Goal: Browse casually: Explore the website without a specific task or goal

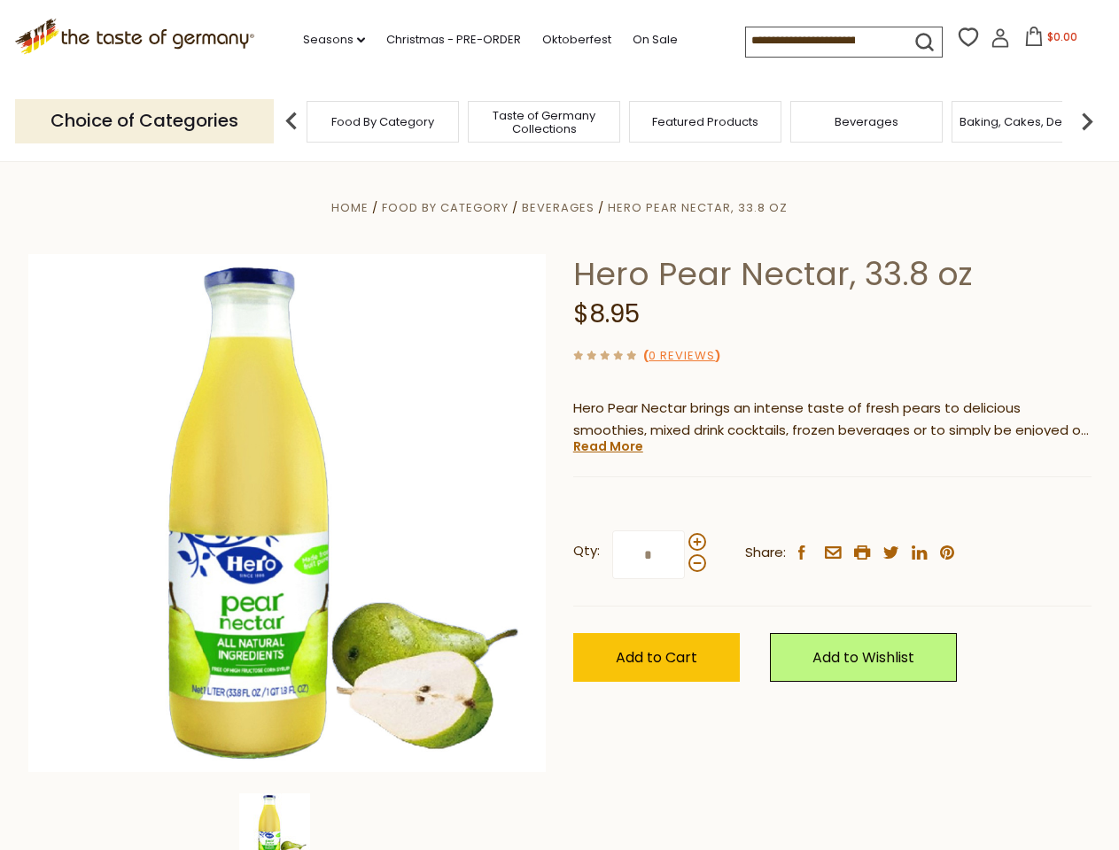
click at [559, 425] on div "Home Food By Category [GEOGRAPHIC_DATA] Hero Pear Nectar, 33.8 oz Hero Pear Nec…" at bounding box center [559, 538] width 1089 height 682
click at [327, 40] on link "Seasons dropdown_arrow" at bounding box center [334, 39] width 62 height 19
click at [822, 41] on input at bounding box center [821, 39] width 150 height 25
click at [1047, 42] on span "$0.00" at bounding box center [1062, 36] width 30 height 15
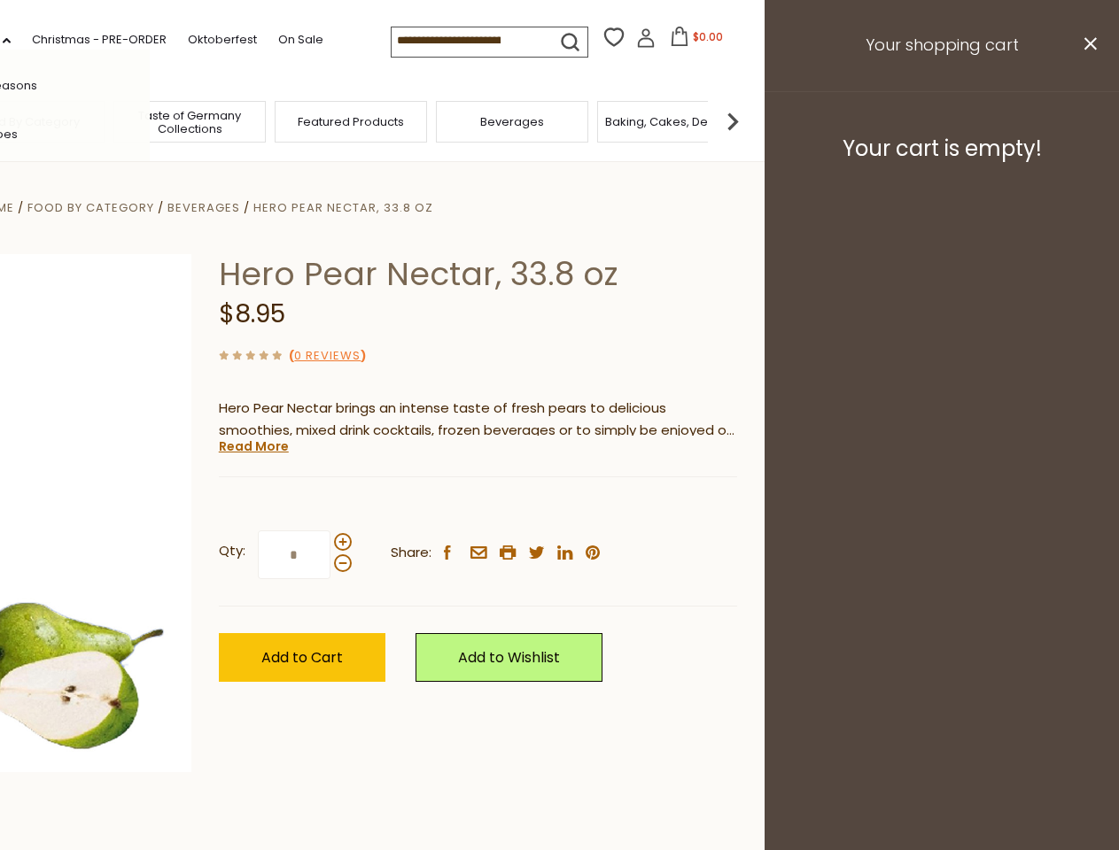
click at [150, 120] on div "All Seasons Recipes Game Day [DATE] [DATE] [DATE][PERSON_NAME] [DATE] Springfes…" at bounding box center [49, 425] width 201 height 751
click at [750, 120] on img at bounding box center [732, 121] width 35 height 35
click at [559, 506] on div "Home Food By Category [GEOGRAPHIC_DATA] Hero Pear Nectar, 33.8 oz Hero Pear Nec…" at bounding box center [205, 538] width 1089 height 682
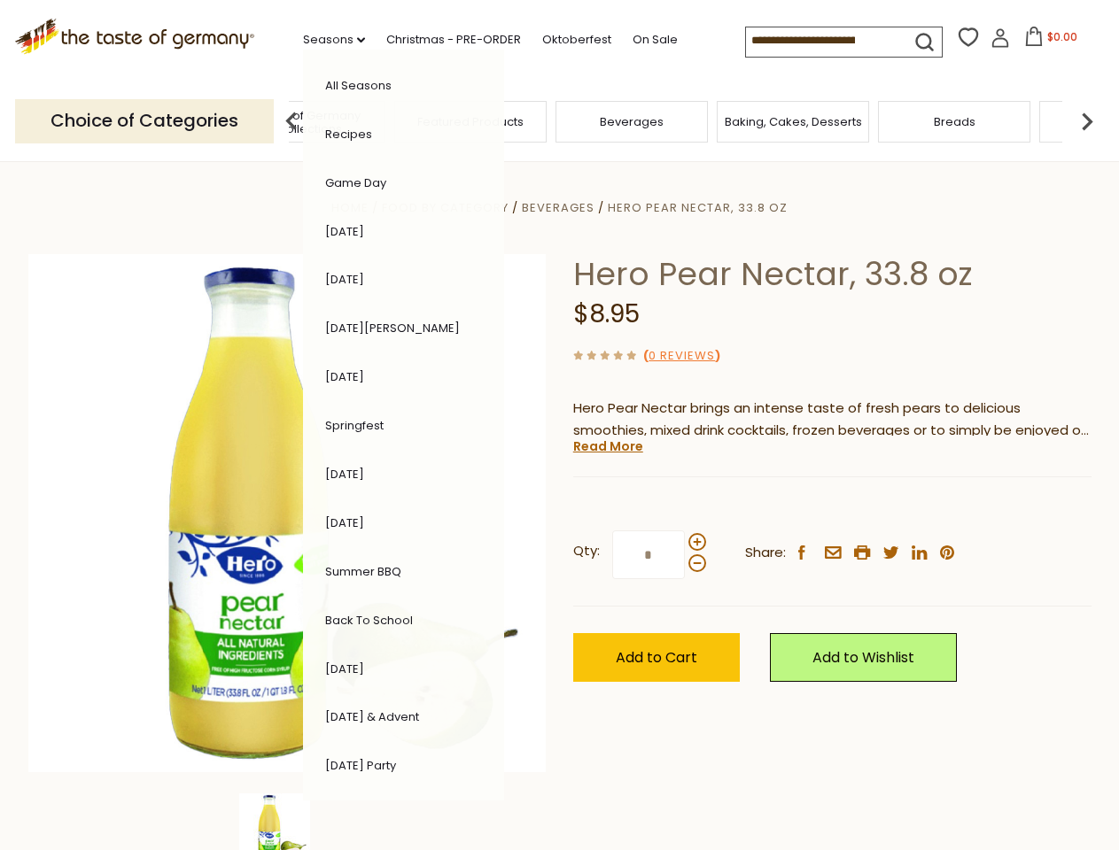
click at [287, 822] on div "Home Food By Category [GEOGRAPHIC_DATA] Hero Pear Nectar, 33.8 oz Hero Pear Nec…" at bounding box center [559, 538] width 1089 height 682
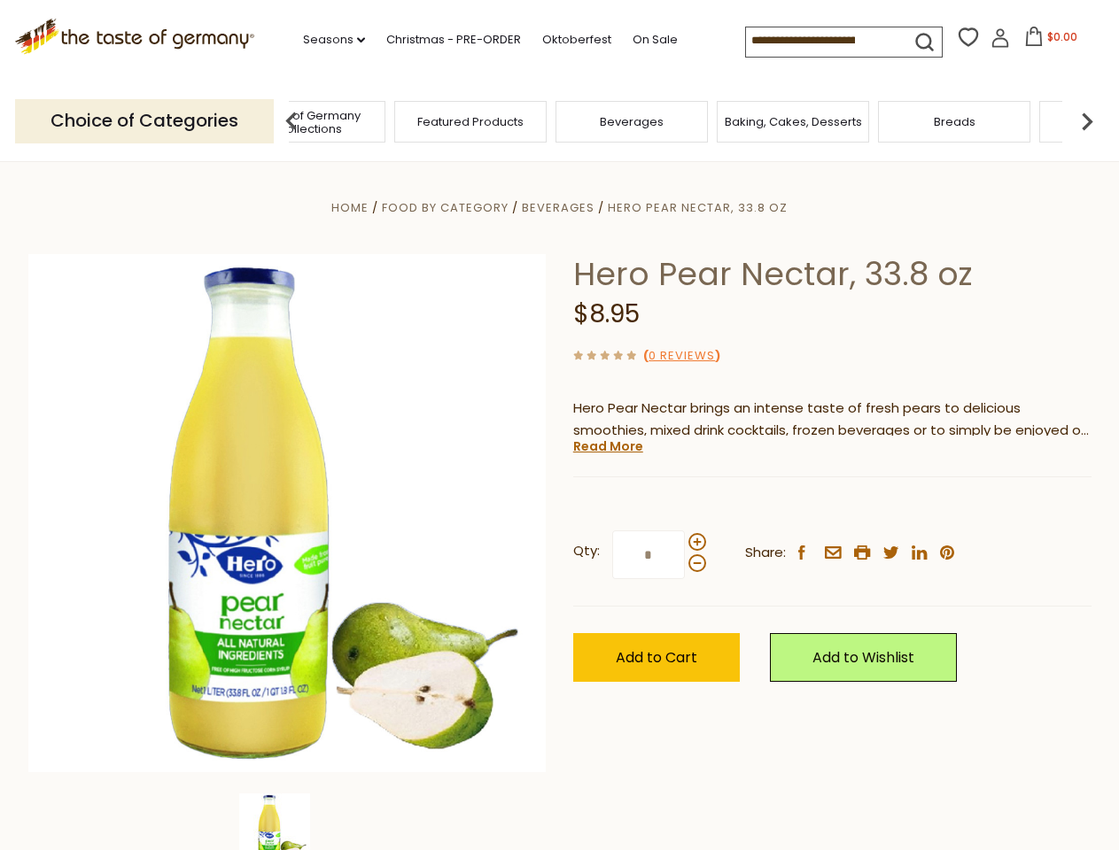
click at [287, 822] on img at bounding box center [274, 829] width 71 height 71
click at [607, 446] on link "Read More" at bounding box center [608, 447] width 70 height 18
